Goal: Transaction & Acquisition: Obtain resource

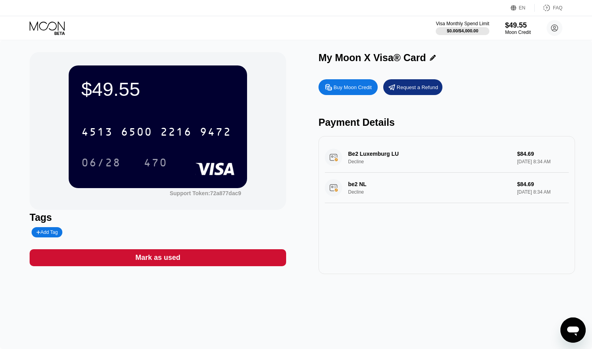
click at [52, 25] on icon at bounding box center [48, 28] width 37 height 14
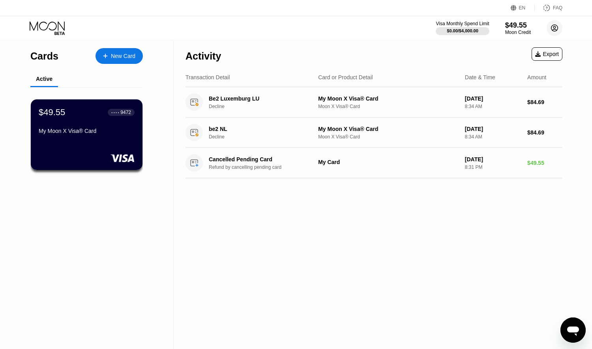
click at [559, 31] on circle at bounding box center [555, 28] width 16 height 16
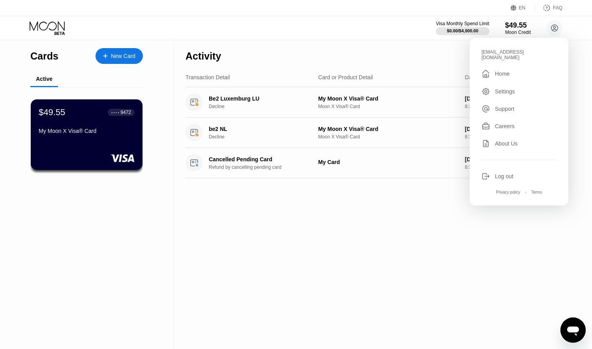
click at [497, 173] on div "Log out" at bounding box center [504, 176] width 19 height 6
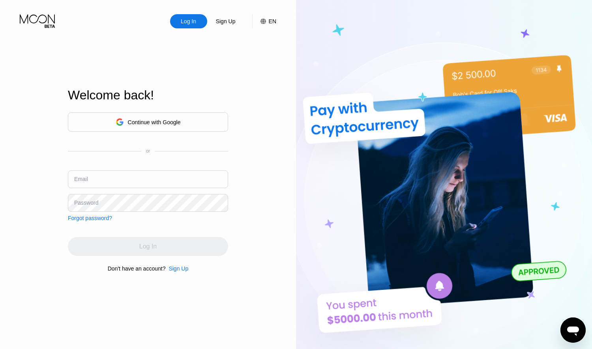
click at [176, 272] on div "Sign Up" at bounding box center [179, 269] width 20 height 6
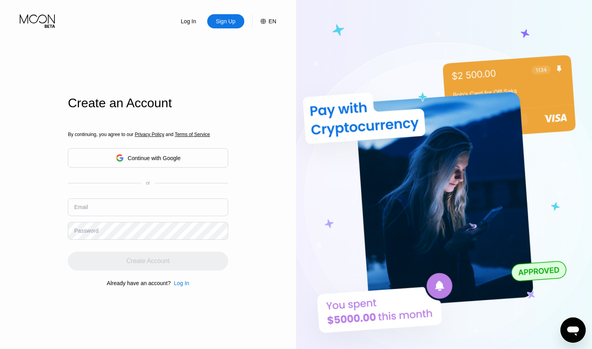
click at [173, 209] on input "text" at bounding box center [148, 208] width 160 height 18
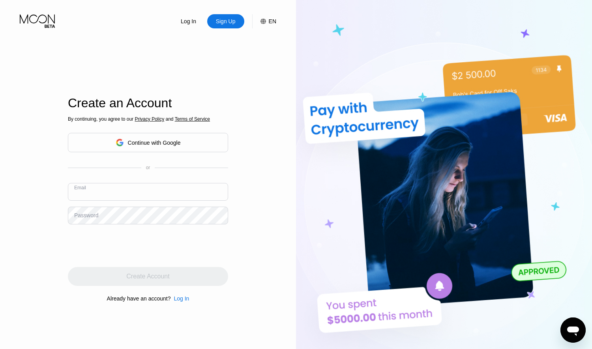
paste input "eledarius.s@gmail.com"
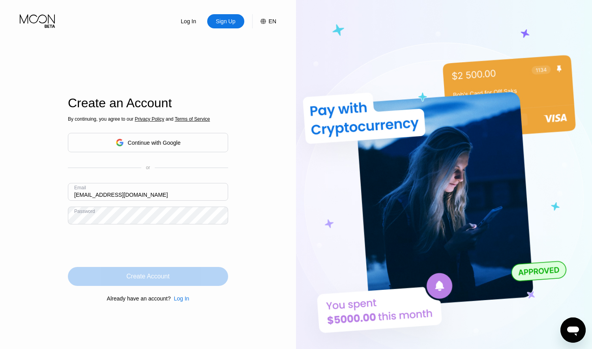
click at [134, 277] on div "Create Account" at bounding box center [147, 277] width 43 height 8
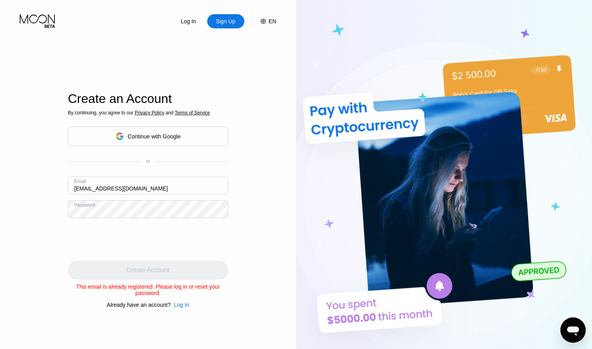
click at [124, 190] on input "eledarius.s@gmail.com" at bounding box center [148, 186] width 160 height 18
paste input ".s"
type input "[DOMAIN_NAME][EMAIL_ADDRESS][DOMAIN_NAME]"
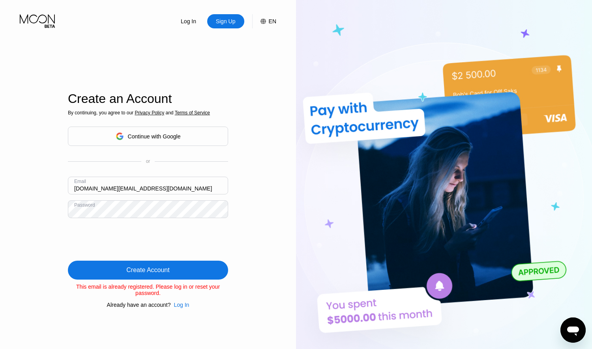
click at [191, 272] on div "Create Account" at bounding box center [148, 270] width 160 height 19
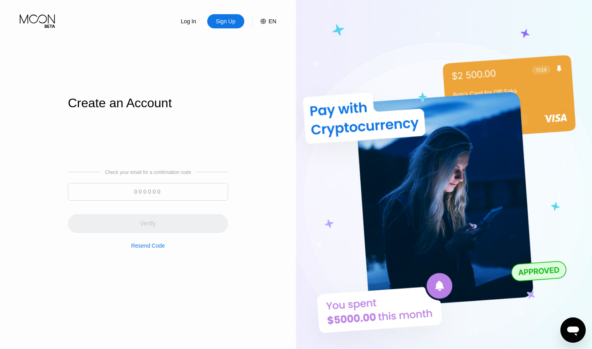
click at [146, 192] on input at bounding box center [148, 192] width 160 height 18
paste input "821521"
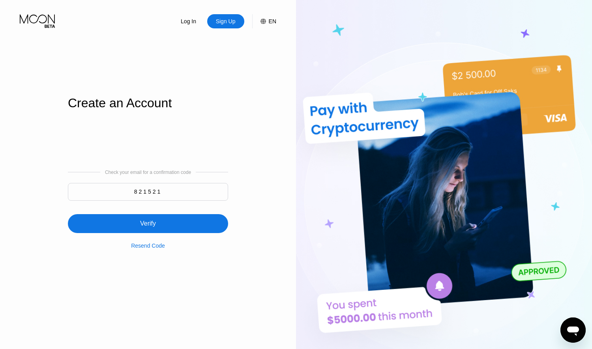
type input "821521"
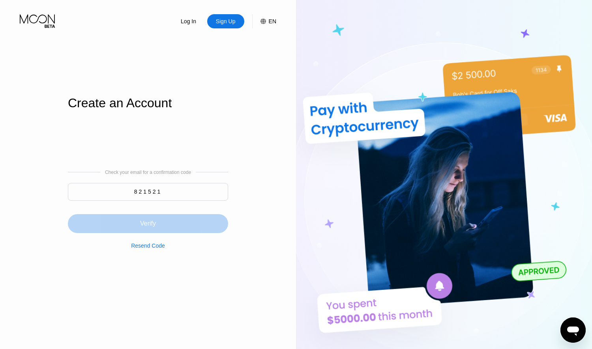
click at [148, 218] on div "Verify" at bounding box center [148, 223] width 160 height 19
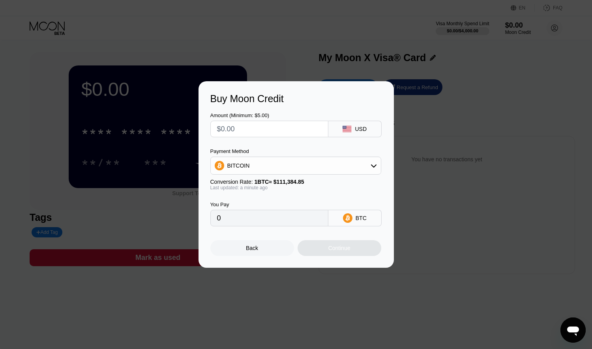
click at [412, 169] on div "Buy Moon Credit Amount (Minimum: $5.00) USD Payment Method BITCOIN Conversion R…" at bounding box center [296, 174] width 592 height 187
click at [354, 66] on div at bounding box center [296, 174] width 592 height 349
click at [104, 45] on div at bounding box center [296, 174] width 592 height 349
click at [245, 249] on div "Back" at bounding box center [252, 248] width 84 height 16
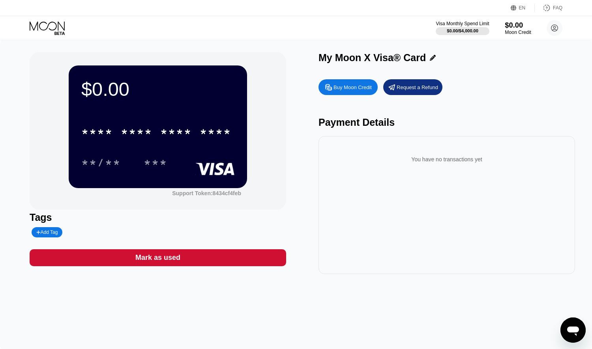
click at [516, 27] on div "$0.00" at bounding box center [518, 25] width 26 height 8
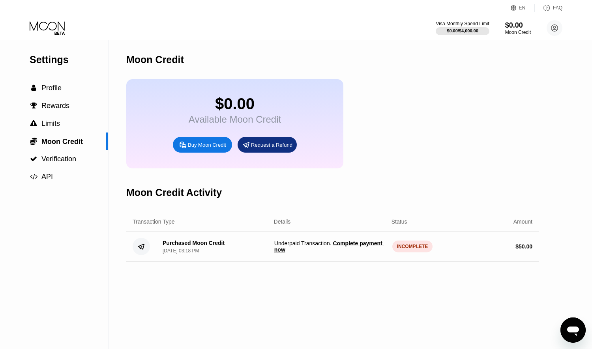
click at [341, 253] on span "Complete payment now" at bounding box center [329, 246] width 110 height 13
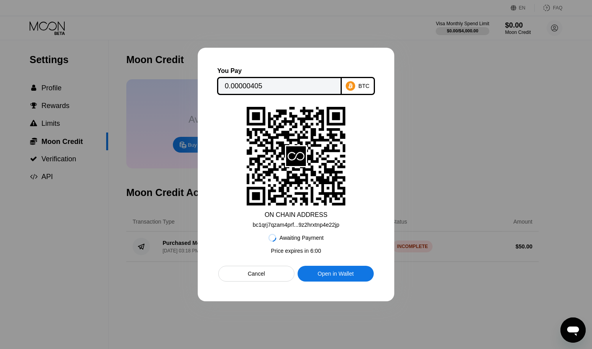
click at [395, 194] on div at bounding box center [296, 174] width 592 height 349
click at [409, 191] on div at bounding box center [296, 174] width 592 height 349
click at [263, 282] on div "Cancel" at bounding box center [256, 274] width 76 height 16
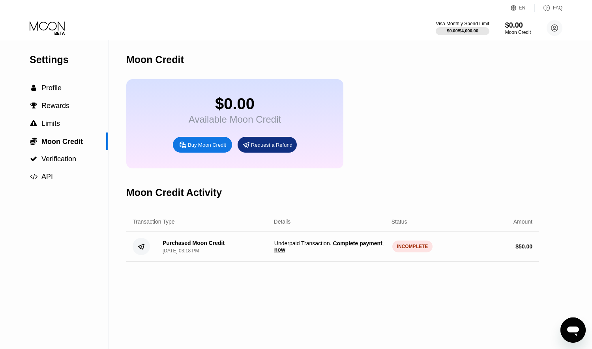
click at [41, 23] on icon at bounding box center [47, 25] width 35 height 9
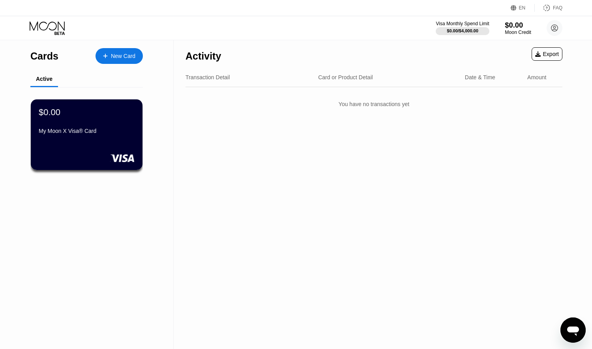
click at [510, 32] on div "Moon Credit" at bounding box center [518, 33] width 26 height 6
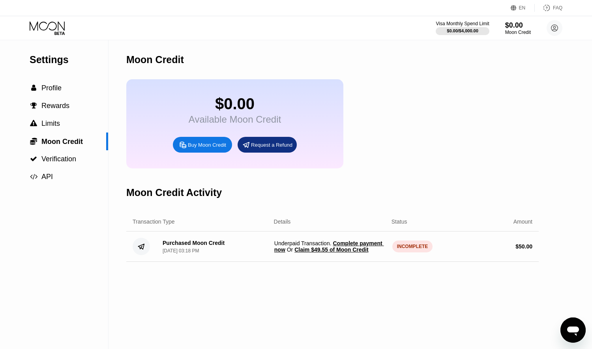
click at [346, 253] on span "Claim $49.55 of Moon Credit" at bounding box center [331, 250] width 74 height 6
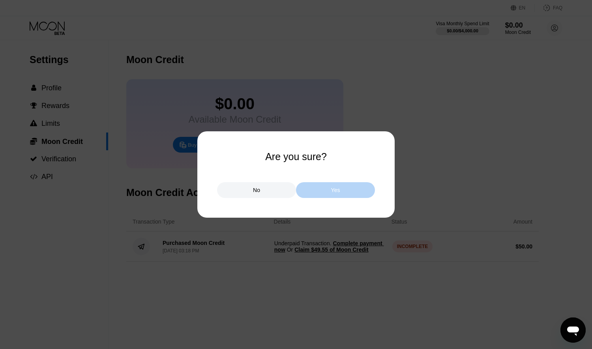
click at [348, 189] on div "Yes" at bounding box center [335, 190] width 79 height 16
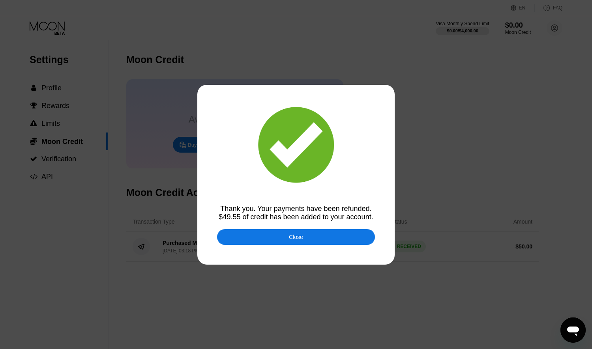
click at [283, 240] on div "Close" at bounding box center [296, 237] width 158 height 16
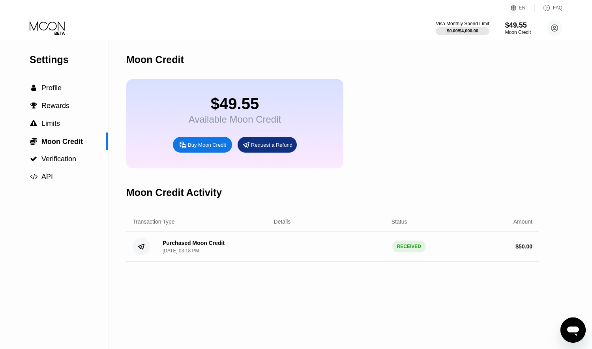
click at [50, 26] on icon at bounding box center [48, 28] width 37 height 14
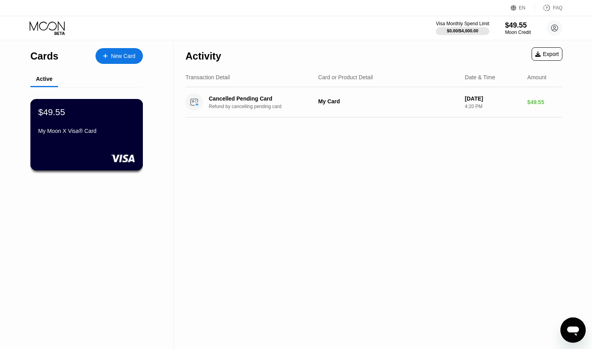
click at [93, 134] on div "My Moon X Visa® Card" at bounding box center [86, 131] width 97 height 6
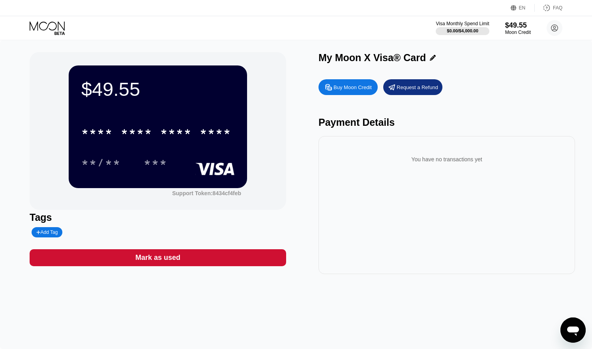
click at [169, 142] on div "* * * * * * * * * * * * ****" at bounding box center [156, 132] width 159 height 20
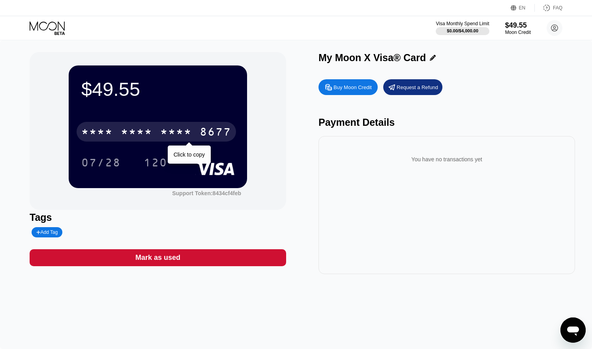
click at [172, 133] on div "* * * *" at bounding box center [176, 133] width 32 height 13
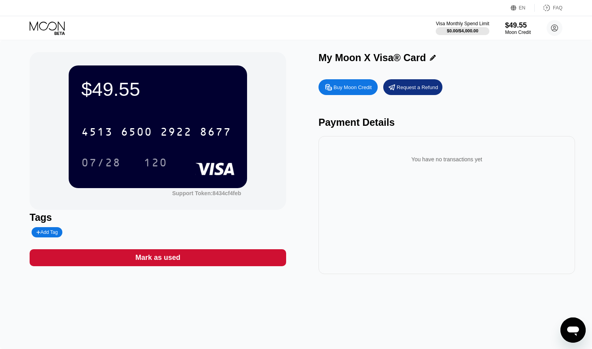
click at [37, 1] on div "EN Language Select an item Save FAQ" at bounding box center [296, 8] width 592 height 16
